Goal: Contribute content: Add original content to the website for others to see

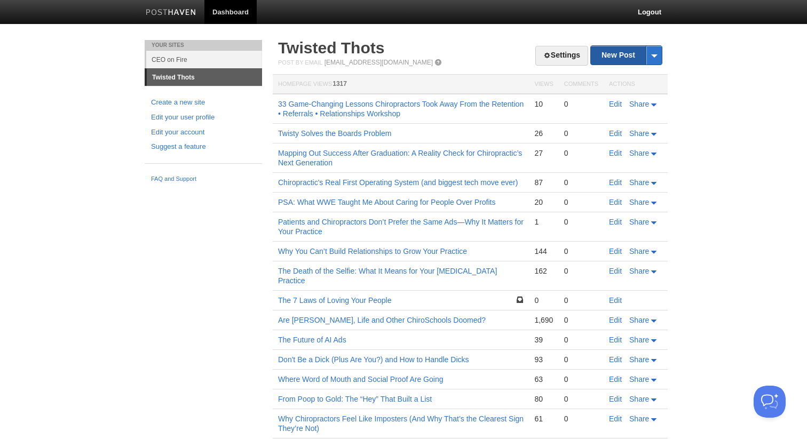
click at [611, 58] on link "New Post" at bounding box center [626, 55] width 71 height 19
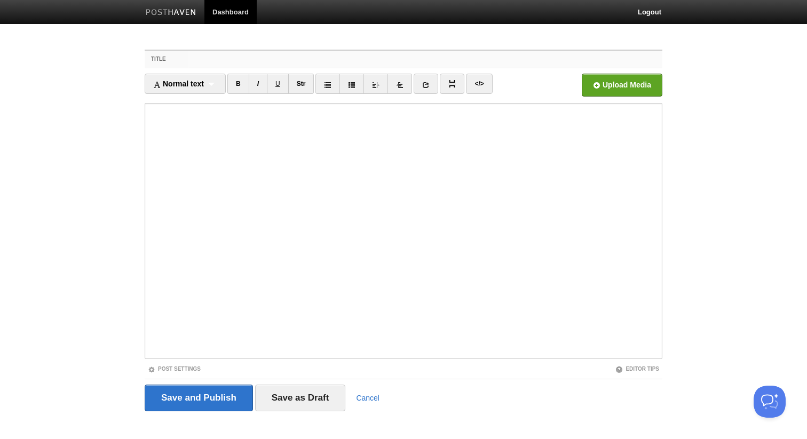
click at [248, 60] on input "Title" at bounding box center [425, 59] width 475 height 17
paste input "Stop Creating Content. Start Taking Care."
type input "Stop Creating Content. Start Taking Care."
click at [613, 87] on input "file" at bounding box center [300, 88] width 808 height 54
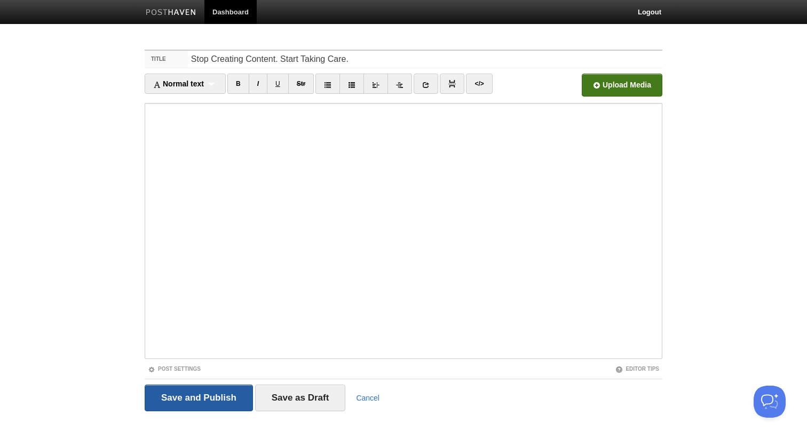
click at [174, 408] on input "Save and Publish" at bounding box center [199, 398] width 108 height 27
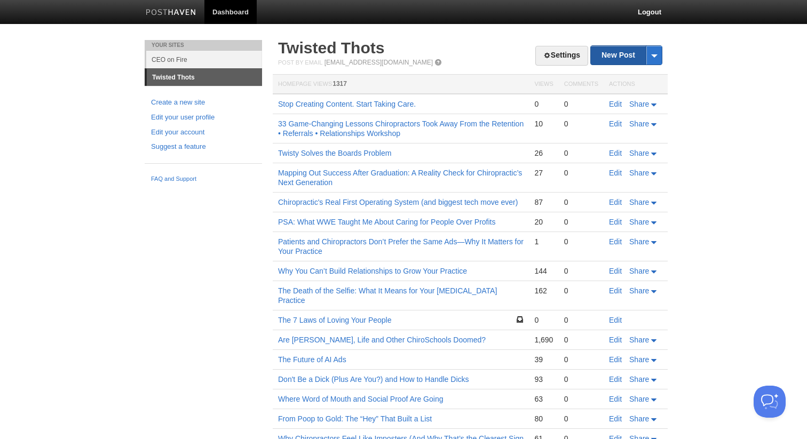
click at [623, 49] on link "New Post" at bounding box center [626, 55] width 71 height 19
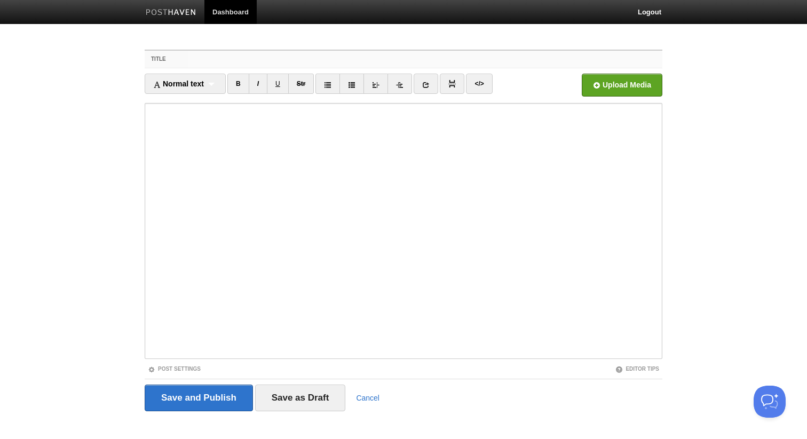
click at [215, 59] on input "Title" at bounding box center [425, 59] width 475 height 17
paste input "🌀 Still Thinking [DATE]"
click at [287, 62] on input "🌀 Still Thinking [DATE]" at bounding box center [425, 59] width 475 height 17
paste input "Do I Need to Move On or Move Up?"
type input "🌀 Still Thinking [DATE] - Do I Need to Move On or Move Up?"
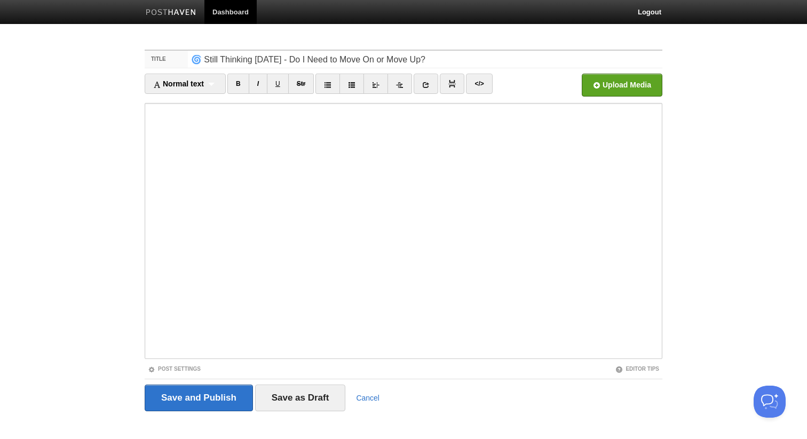
click at [301, 356] on iframe at bounding box center [404, 231] width 518 height 256
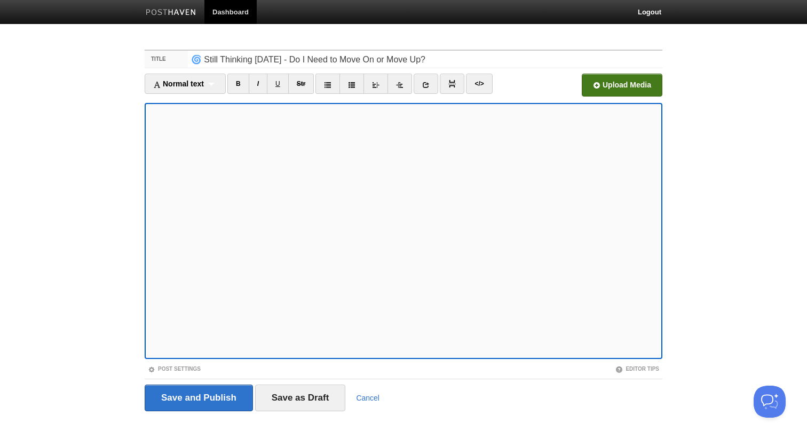
click at [606, 87] on input "file" at bounding box center [300, 88] width 808 height 54
click at [217, 410] on input "Save and Publish" at bounding box center [199, 398] width 108 height 27
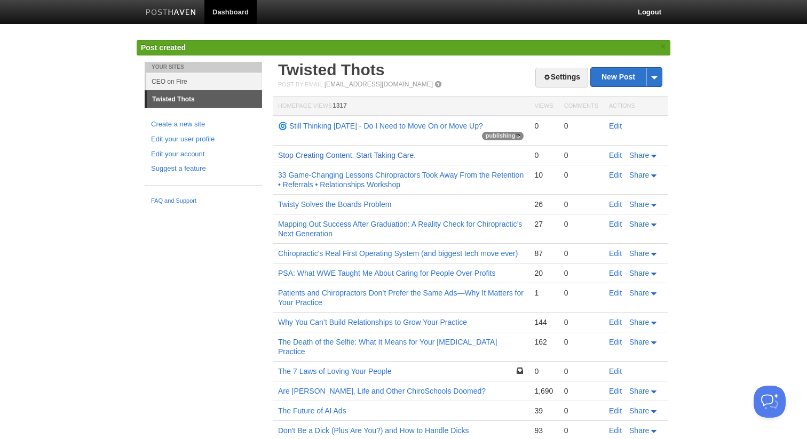
click at [321, 156] on link "Stop Creating Content. Start Taking Care." at bounding box center [347, 155] width 138 height 9
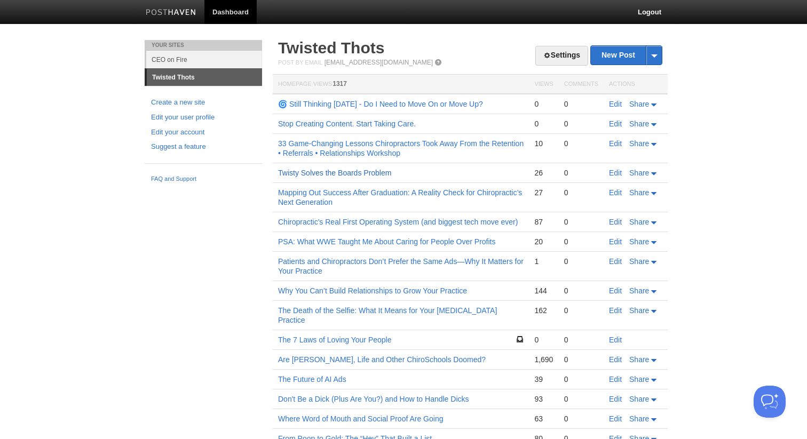
click at [343, 171] on link "Twisty Solves the Boards Problem" at bounding box center [334, 173] width 113 height 9
click at [602, 58] on link "New Post" at bounding box center [626, 55] width 71 height 19
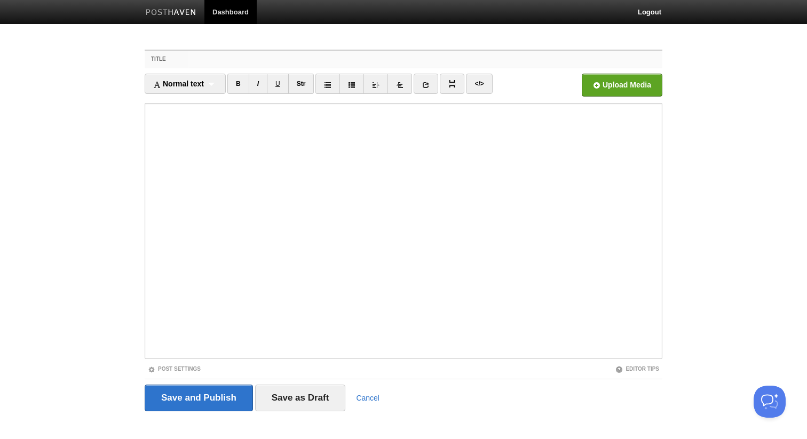
click at [457, 65] on input "Title" at bounding box center [425, 59] width 475 height 17
paste input "Twisty Saves the [MEDICAL_DATA] Schools – Step 1: Grooming Home Schoolers"
type input "Twisty Saves the [MEDICAL_DATA] Schools – Step 1: Grooming Home Schoolers"
click at [350, 357] on iframe at bounding box center [404, 231] width 518 height 256
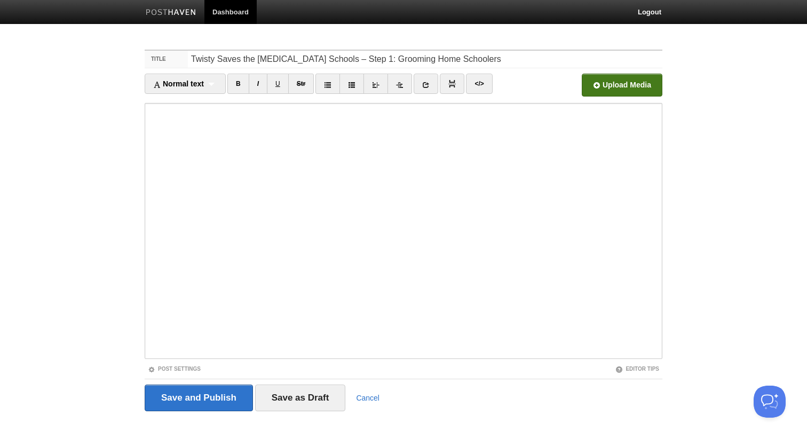
click at [617, 81] on input "file" at bounding box center [300, 88] width 808 height 54
click at [178, 402] on input "Save and Publish" at bounding box center [199, 398] width 108 height 27
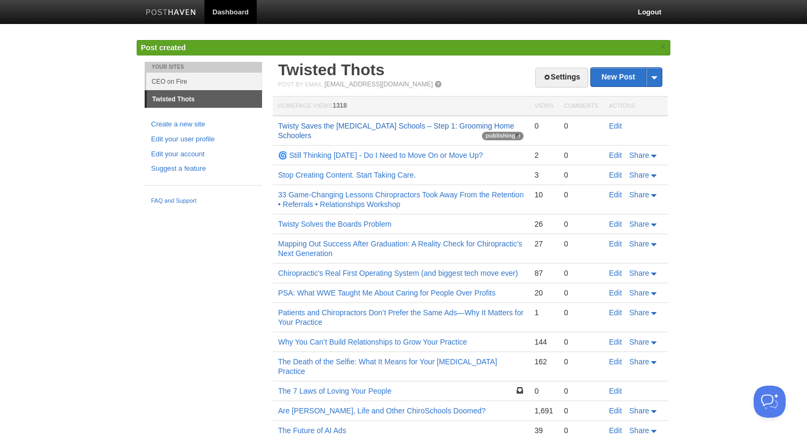
click at [320, 127] on link "Twisty Saves the [MEDICAL_DATA] Schools – Step 1: Grooming Home Schoolers" at bounding box center [396, 131] width 236 height 18
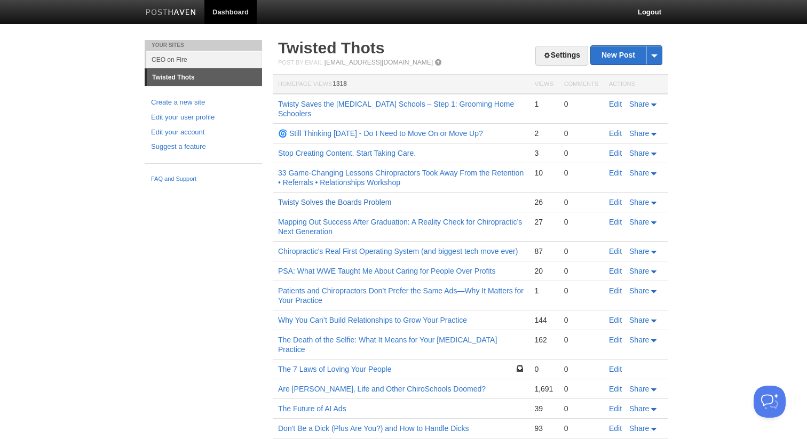
click at [293, 199] on link "Twisty Solves the Boards Problem" at bounding box center [334, 202] width 113 height 9
click at [324, 164] on td "33 Game-Changing Lessons Chiropractors Took Away From the Retention • Referrals…" at bounding box center [401, 177] width 256 height 29
click at [323, 176] on link "33 Game-Changing Lessons Chiropractors Took Away From the Retention • Referrals…" at bounding box center [401, 178] width 246 height 18
click at [347, 154] on link "Stop Creating Content. Start Taking Care." at bounding box center [347, 153] width 138 height 9
click at [361, 103] on link "Twisty Saves the Chiropractic Schools – Step 1: Grooming Home Schoolers" at bounding box center [396, 109] width 236 height 18
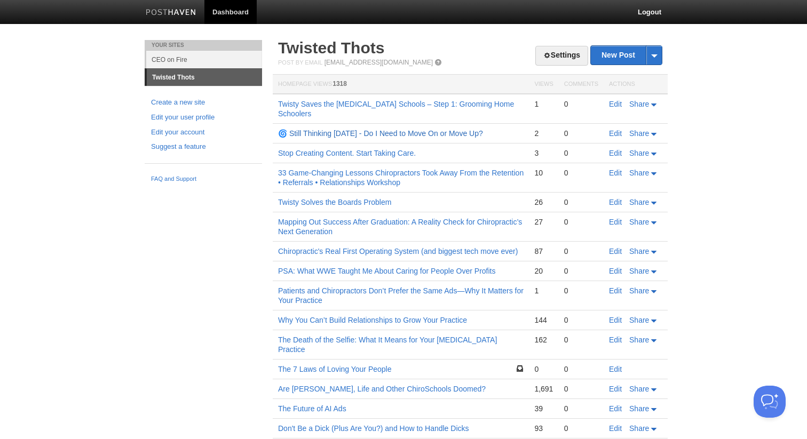
click at [341, 130] on link "🌀 Still Thinking [DATE] - Do I Need to Move On or Move Up?" at bounding box center [380, 133] width 205 height 9
